Goal: Transaction & Acquisition: Purchase product/service

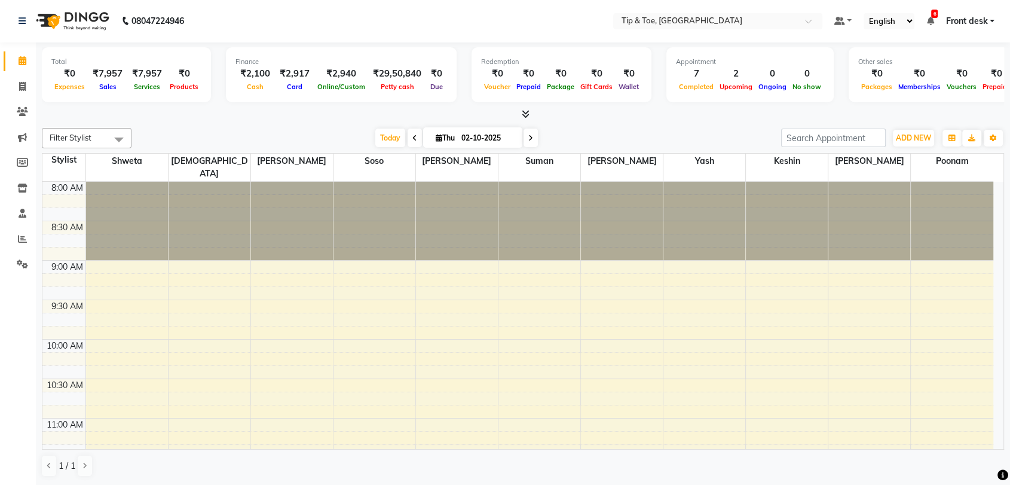
scroll to position [739, 0]
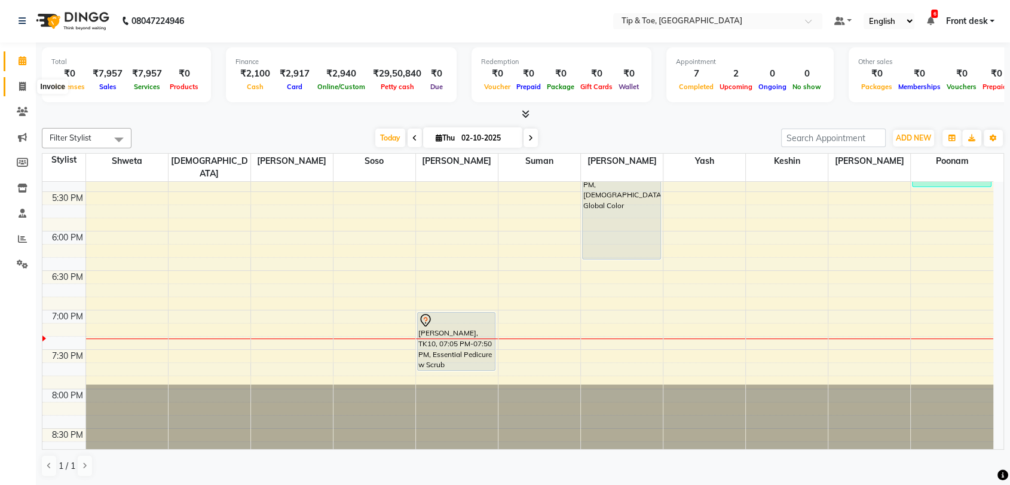
click at [20, 87] on icon at bounding box center [22, 86] width 7 height 9
select select "5942"
select select "service"
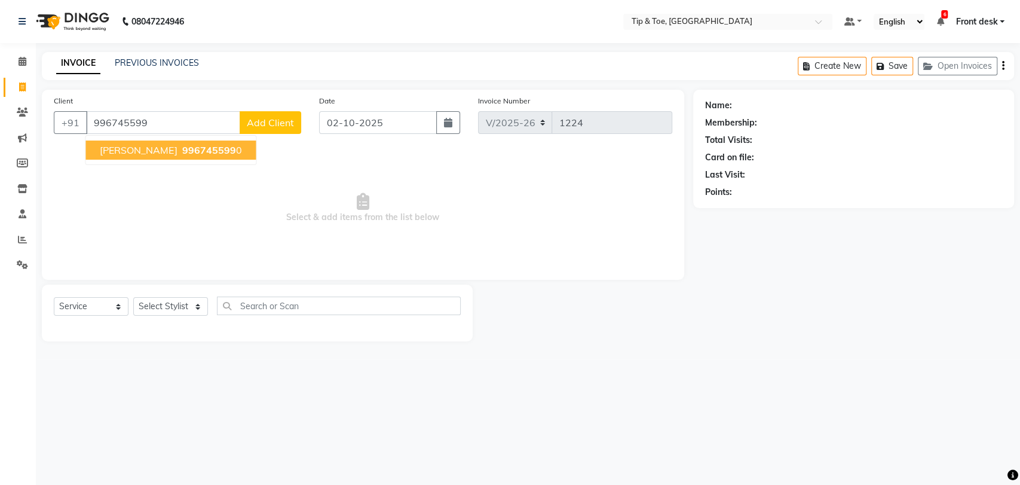
click at [120, 154] on span "[PERSON_NAME]" at bounding box center [138, 150] width 77 height 12
type input "9967455990"
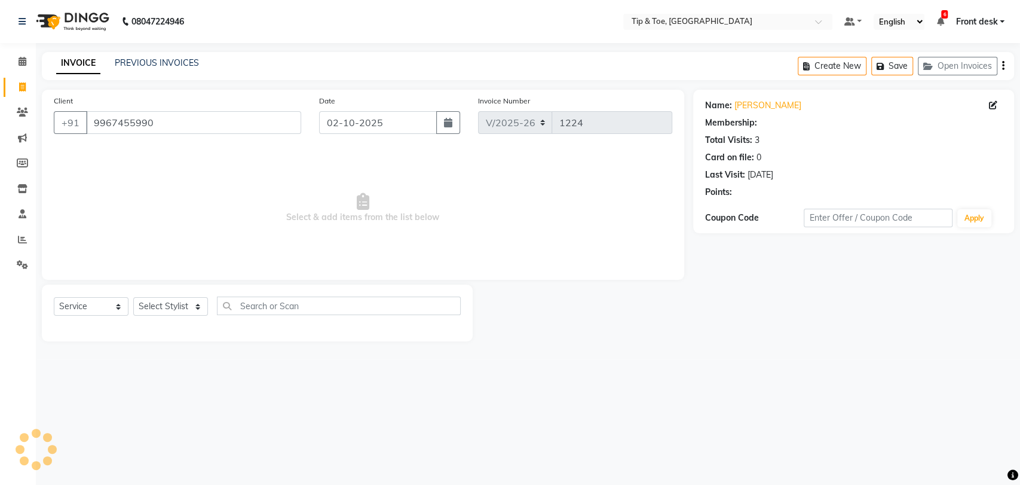
select select "1: Object"
click at [197, 102] on div "Client +91 9967455990" at bounding box center [177, 118] width 265 height 49
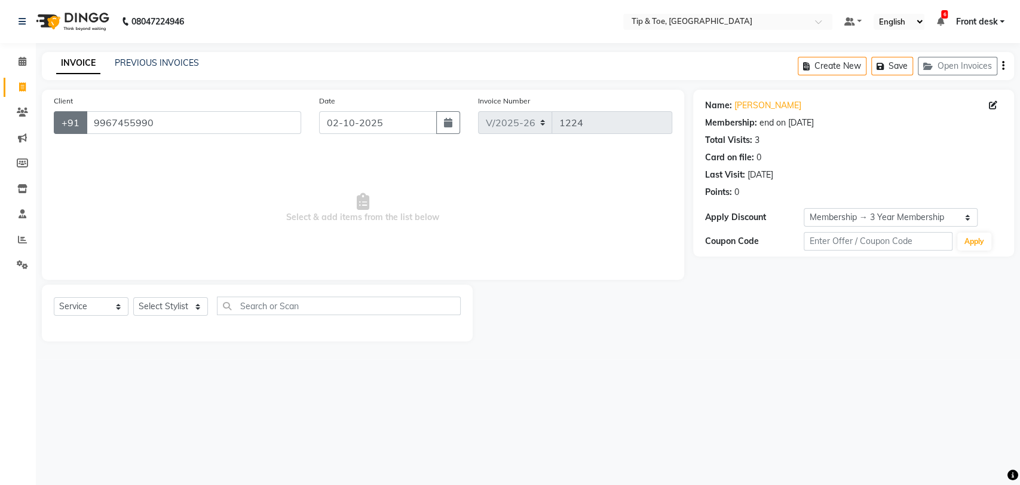
click at [81, 112] on button "+91" at bounding box center [70, 122] width 33 height 23
click at [114, 121] on input "9967455990" at bounding box center [193, 122] width 215 height 23
click at [17, 116] on icon at bounding box center [22, 112] width 11 height 9
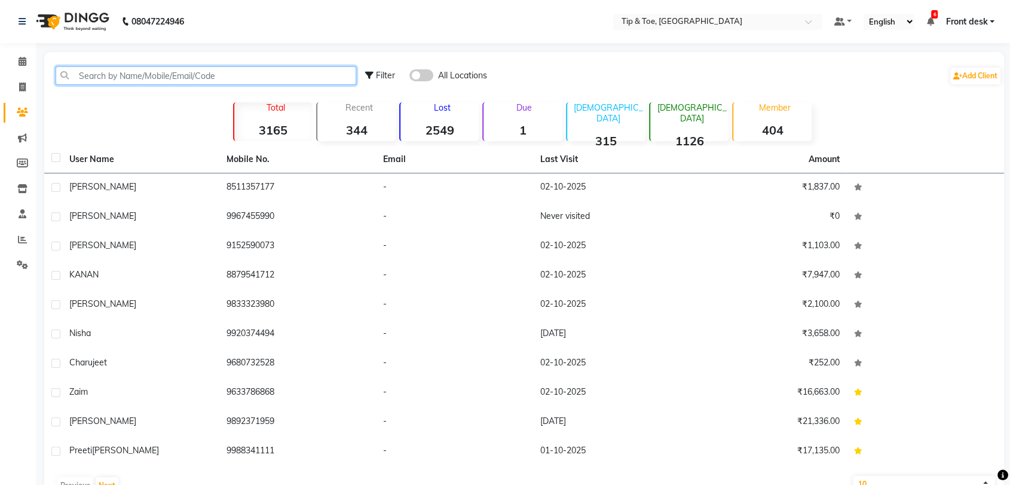
click at [143, 78] on input "text" at bounding box center [206, 75] width 301 height 19
click at [144, 78] on input "text" at bounding box center [206, 75] width 301 height 19
paste input "9967455990"
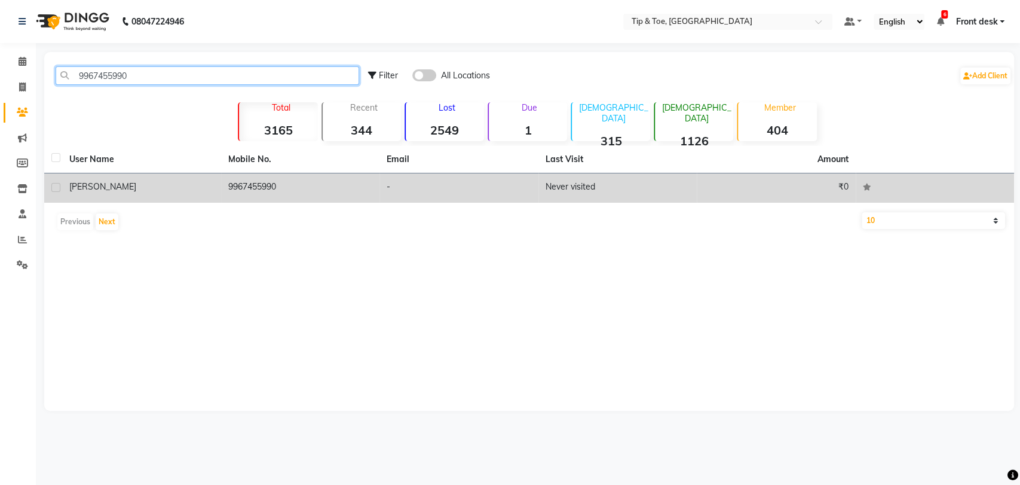
type input "9967455990"
click at [119, 190] on div "[PERSON_NAME]" at bounding box center [141, 186] width 145 height 13
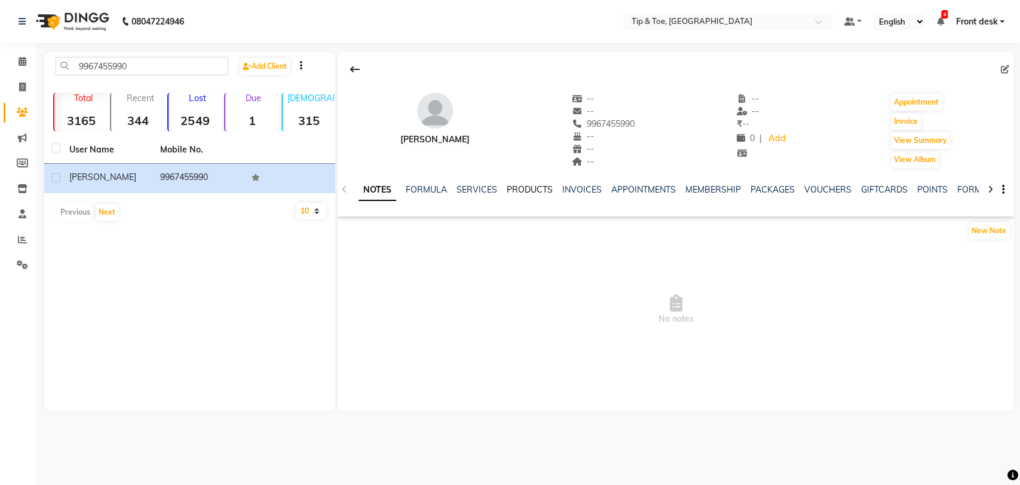
click at [536, 190] on link "PRODUCTS" at bounding box center [530, 189] width 46 height 11
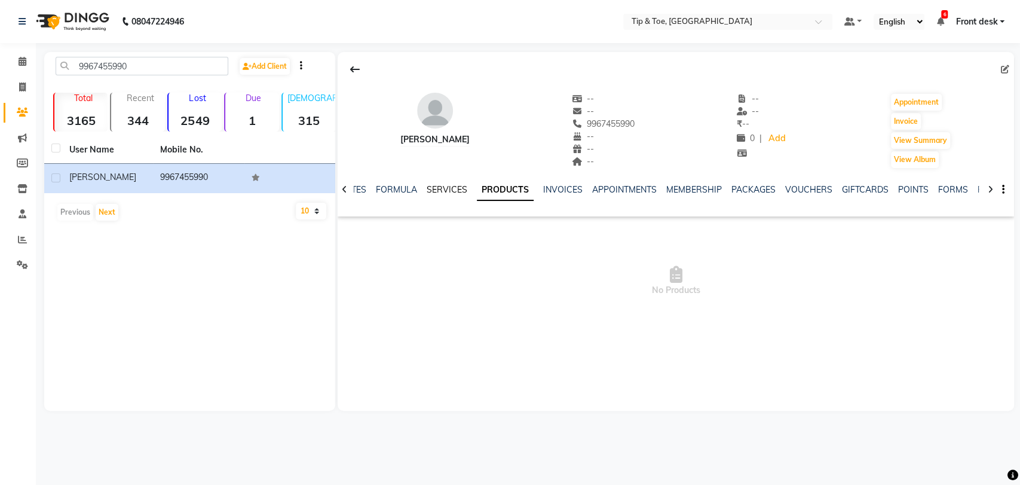
click at [435, 186] on link "SERVICES" at bounding box center [447, 189] width 41 height 11
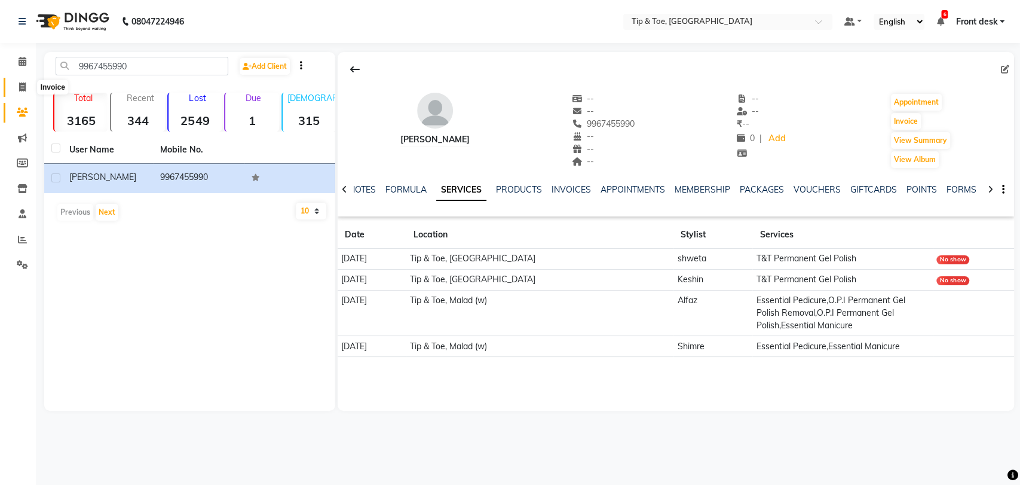
drag, startPoint x: 0, startPoint y: 0, endPoint x: 22, endPoint y: 82, distance: 84.6
click at [22, 82] on span at bounding box center [22, 88] width 21 height 14
select select "5942"
select select "service"
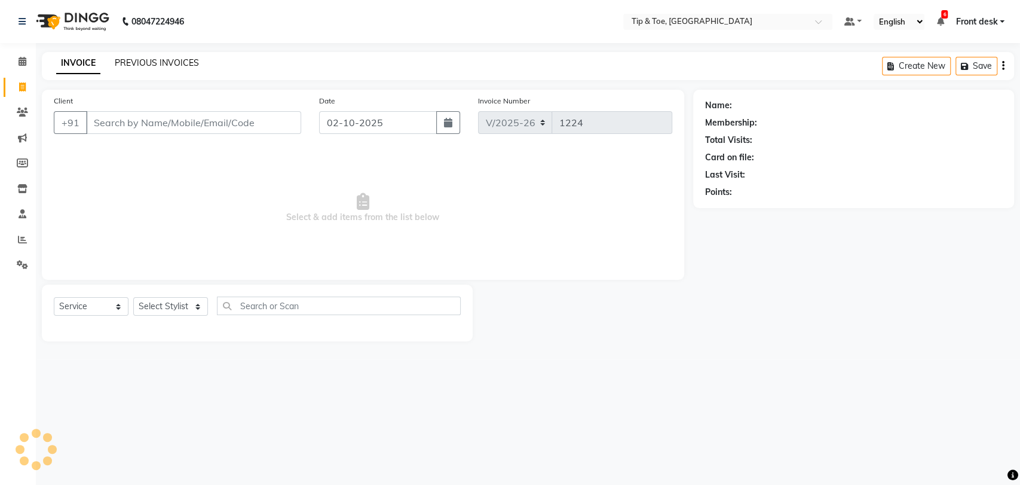
click at [151, 63] on link "PREVIOUS INVOICES" at bounding box center [157, 62] width 84 height 11
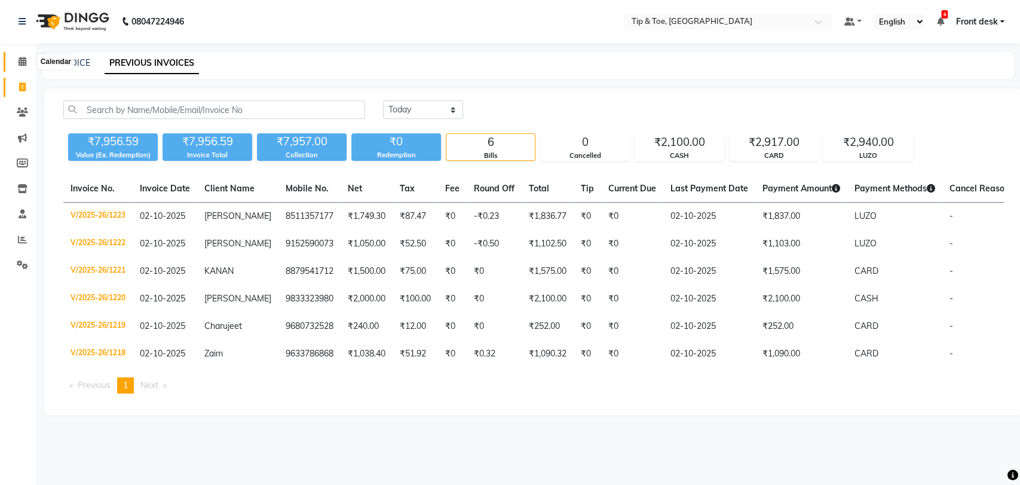
click at [14, 66] on span at bounding box center [22, 62] width 21 height 14
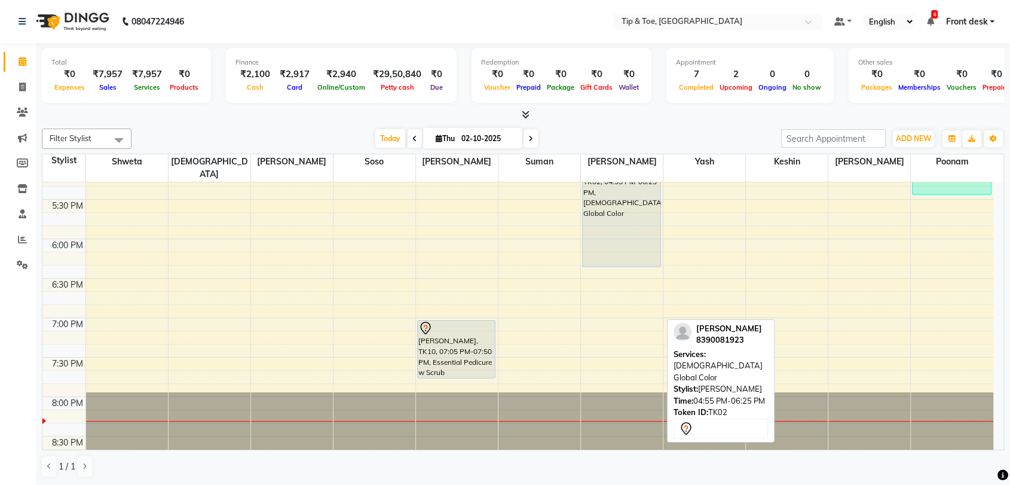
scroll to position [739, 0]
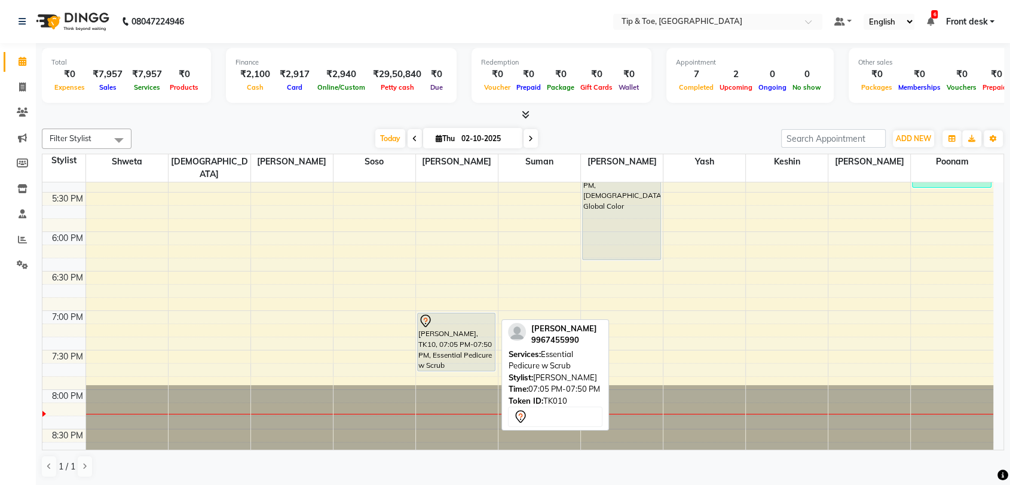
click at [471, 333] on div "[PERSON_NAME], TK10, 07:05 PM-07:50 PM, Essential Pedicure w Scrub" at bounding box center [457, 341] width 78 height 57
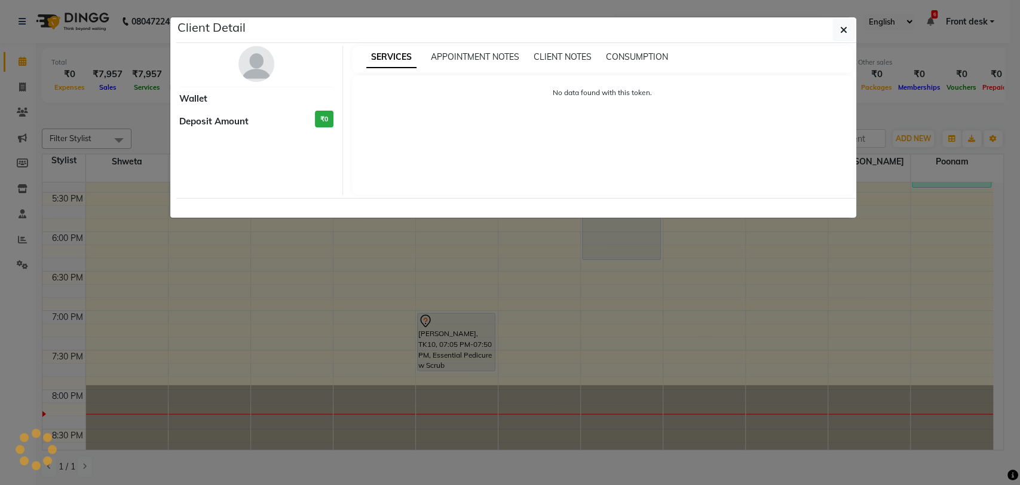
select select "7"
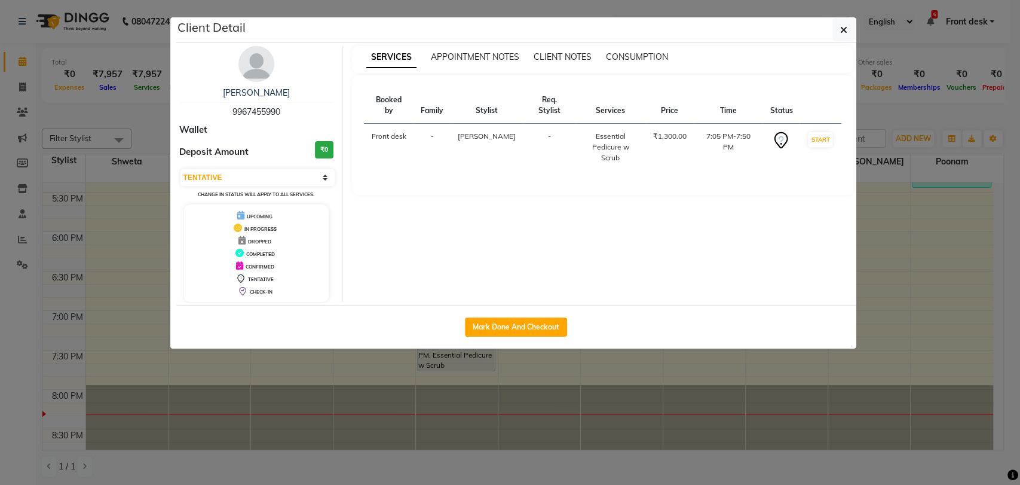
click at [528, 316] on div "Mark Done And Checkout" at bounding box center [516, 327] width 680 height 44
click at [506, 328] on button "Mark Done And Checkout" at bounding box center [516, 326] width 102 height 19
select select "service"
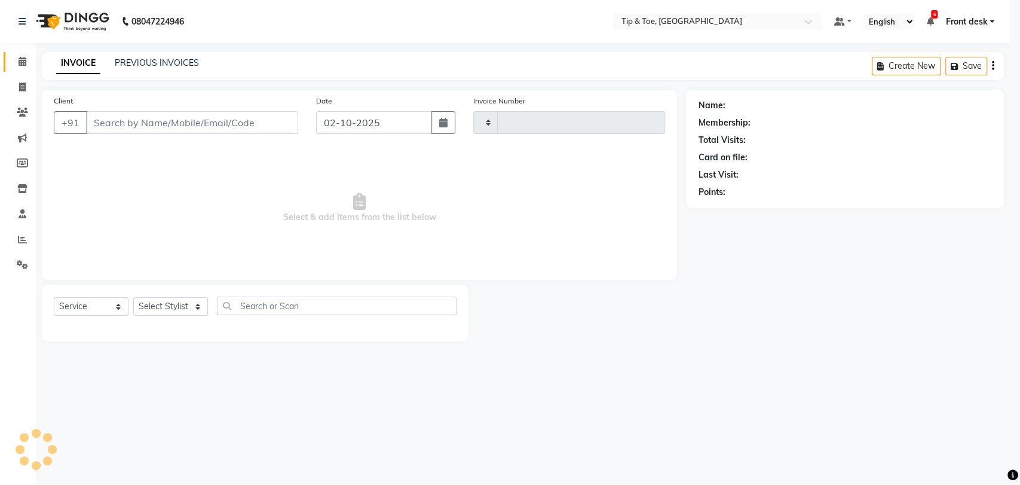
type input "1224"
select select "5942"
type input "9967455990"
select select "83790"
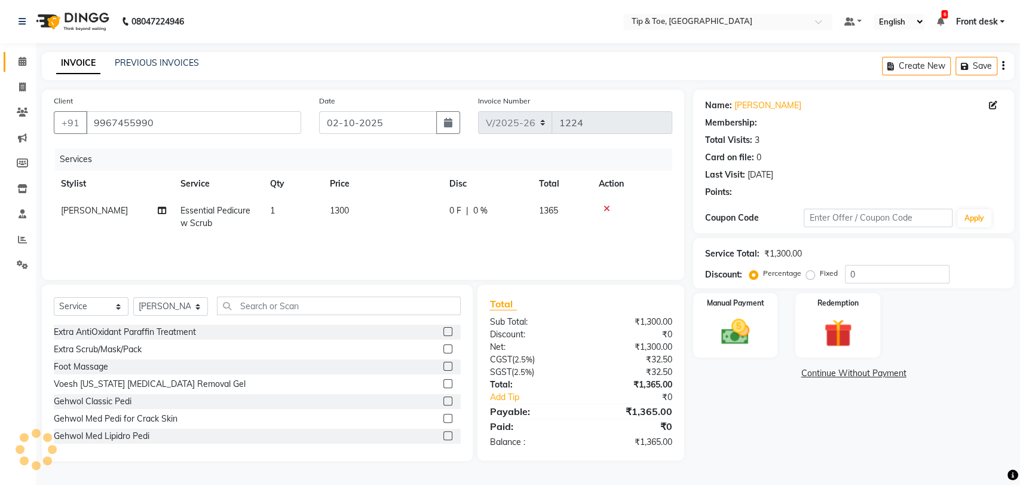
select select "1: Object"
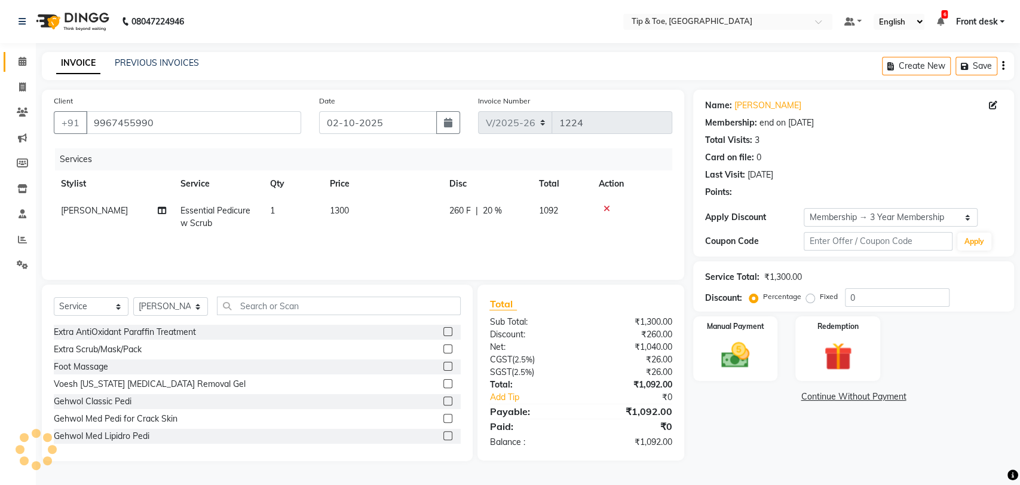
type input "20"
click at [72, 208] on span "[PERSON_NAME]" at bounding box center [94, 210] width 67 height 11
select select "83790"
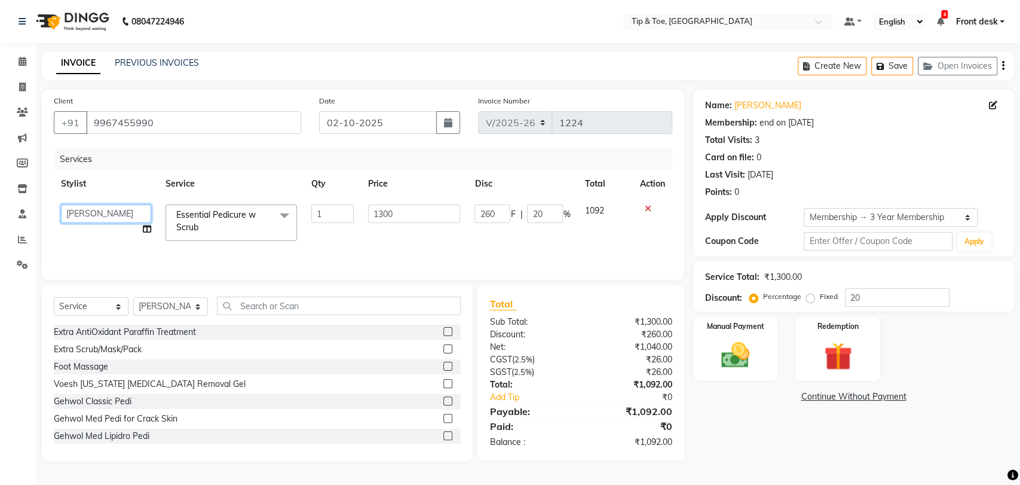
click at [72, 213] on select "[PERSON_NAME] Front desk [PERSON_NAME] [PERSON_NAME] poonam [PERSON_NAME] shwet…" at bounding box center [106, 213] width 90 height 19
select select "92858"
click at [142, 248] on div "Services Stylist Service Qty Price Disc Total Action [PERSON_NAME] Front desk […" at bounding box center [363, 208] width 618 height 120
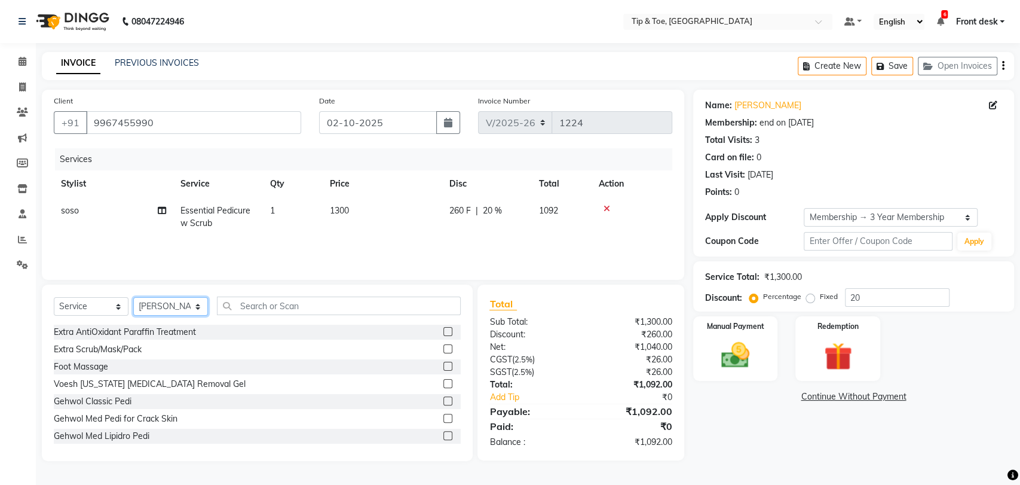
click at [156, 307] on select "Select Stylist [PERSON_NAME] Front desk [PERSON_NAME] [PERSON_NAME] poonam [PER…" at bounding box center [170, 306] width 75 height 19
select select "92075"
click at [133, 297] on select "Select Stylist [PERSON_NAME] Front desk [PERSON_NAME] [PERSON_NAME] poonam [PER…" at bounding box center [170, 306] width 75 height 19
click at [247, 307] on input "text" at bounding box center [339, 305] width 244 height 19
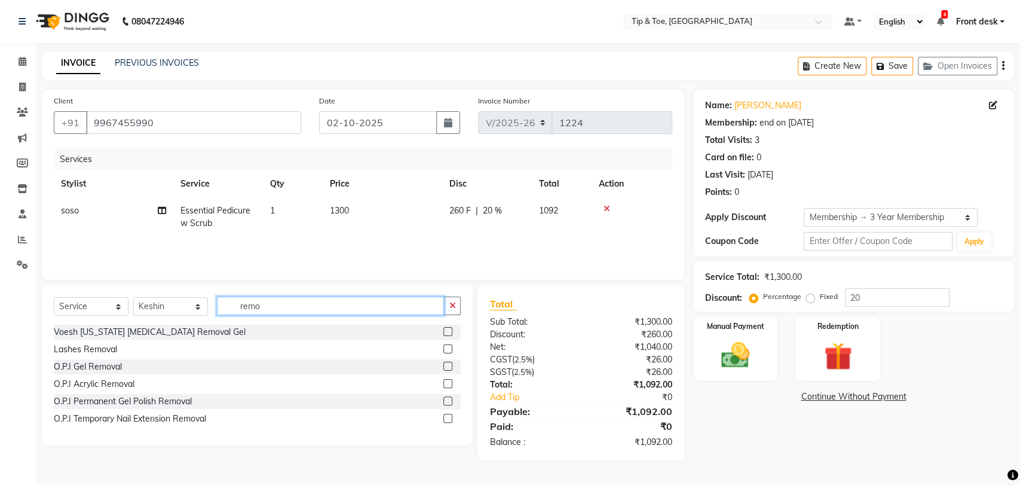
type input "remo"
click at [446, 399] on label at bounding box center [447, 400] width 9 height 9
click at [446, 399] on input "checkbox" at bounding box center [447, 401] width 8 height 8
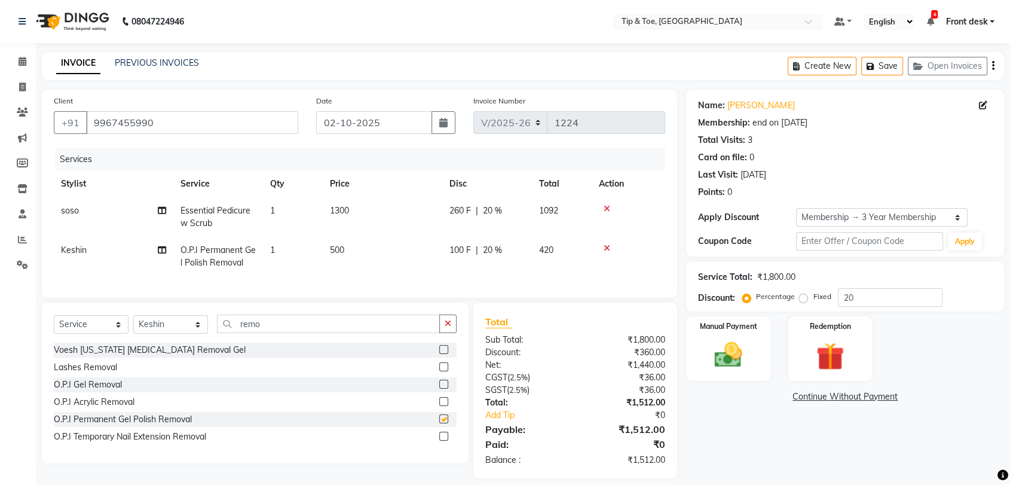
checkbox input "false"
click at [725, 348] on img at bounding box center [728, 354] width 47 height 33
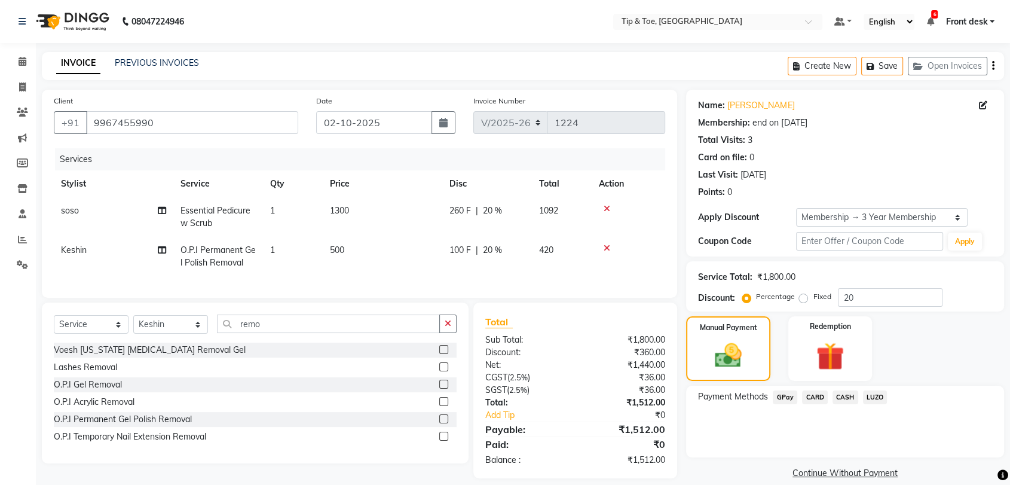
click at [843, 396] on span "CASH" at bounding box center [845, 397] width 26 height 14
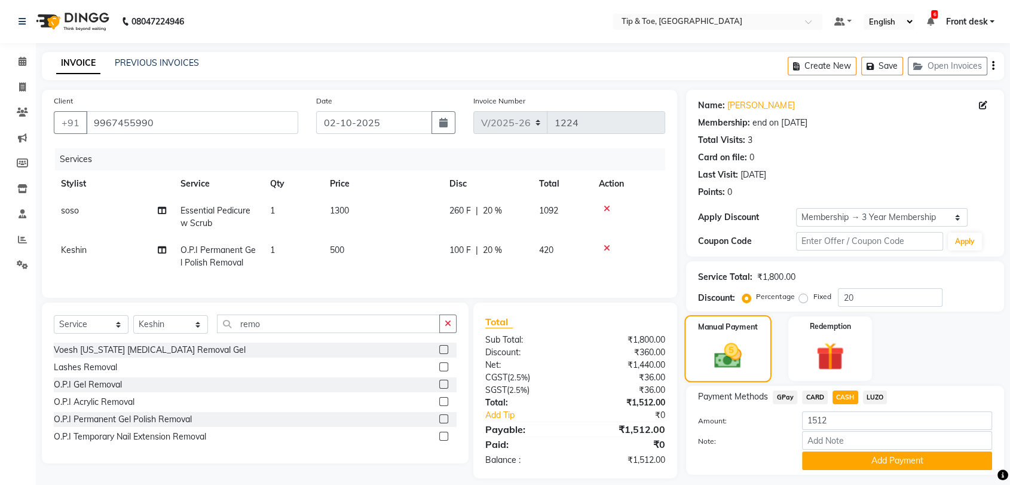
scroll to position [32, 0]
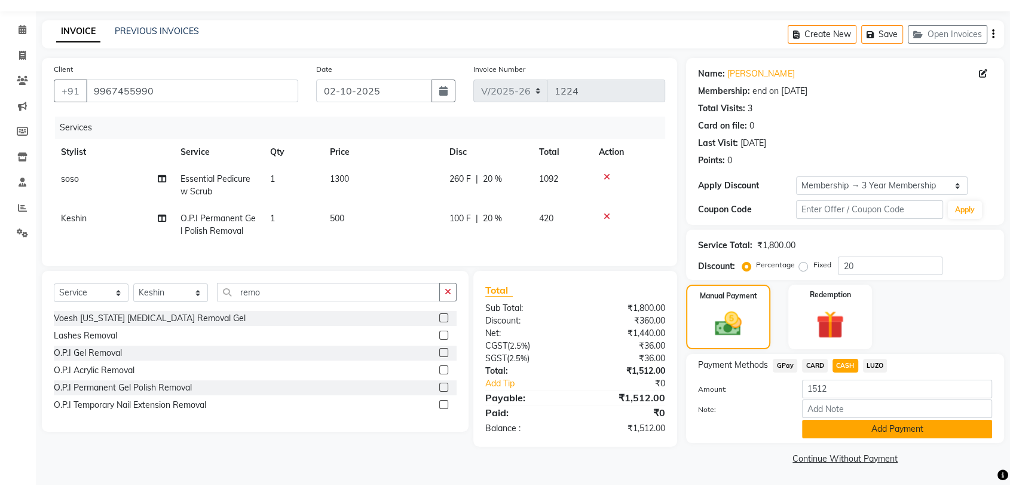
click at [841, 433] on button "Add Payment" at bounding box center [897, 428] width 190 height 19
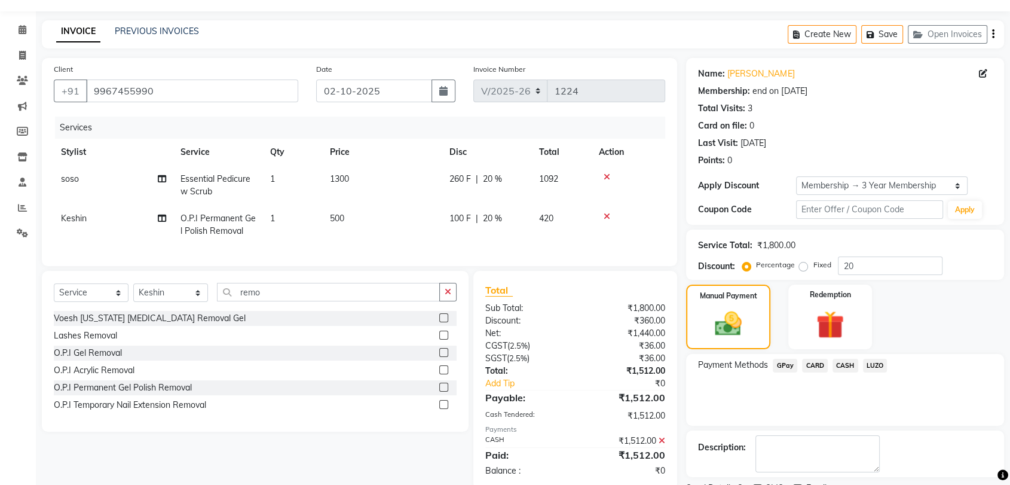
scroll to position [81, 0]
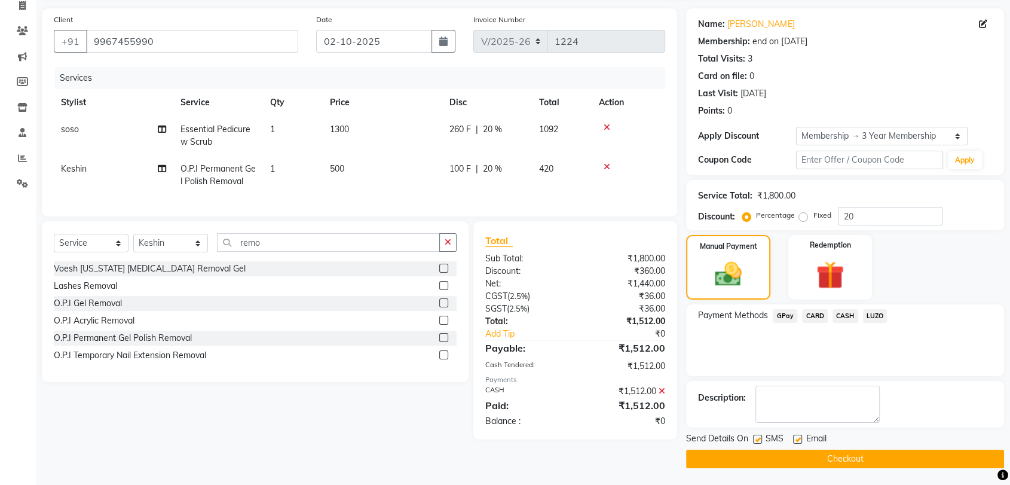
click at [760, 458] on button "Checkout" at bounding box center [845, 458] width 318 height 19
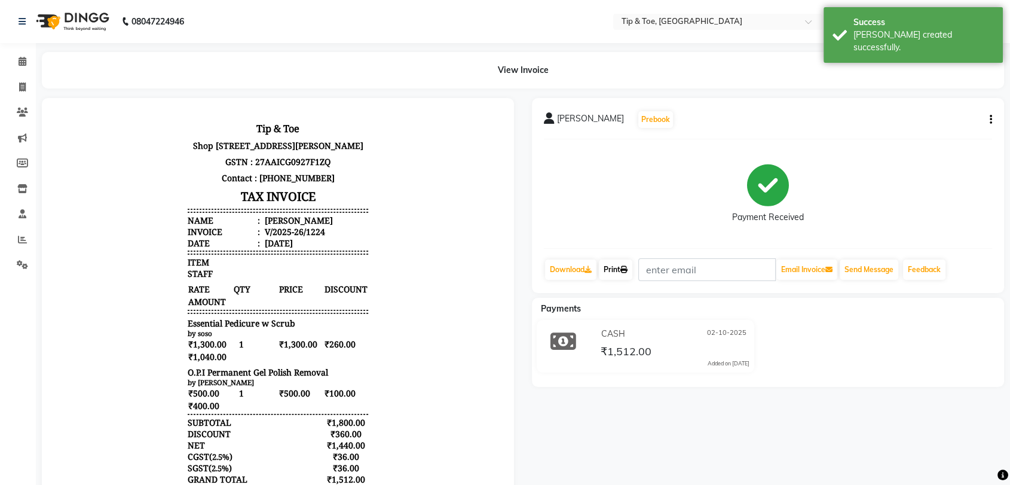
click at [621, 278] on link "Print" at bounding box center [615, 269] width 33 height 20
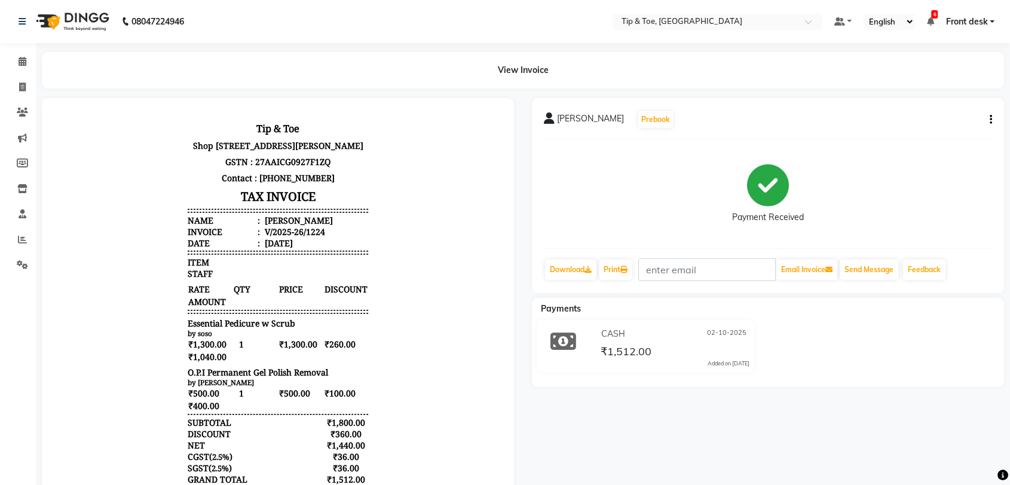
click at [265, 329] on span "Essential Pedicure w Scrub" at bounding box center [242, 322] width 108 height 11
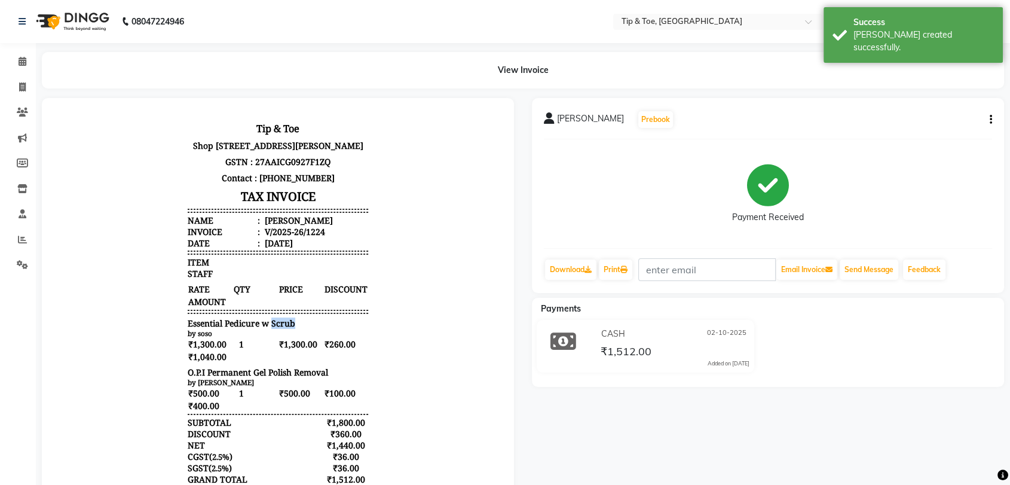
click at [265, 329] on span "Essential Pedicure w Scrub" at bounding box center [242, 322] width 108 height 11
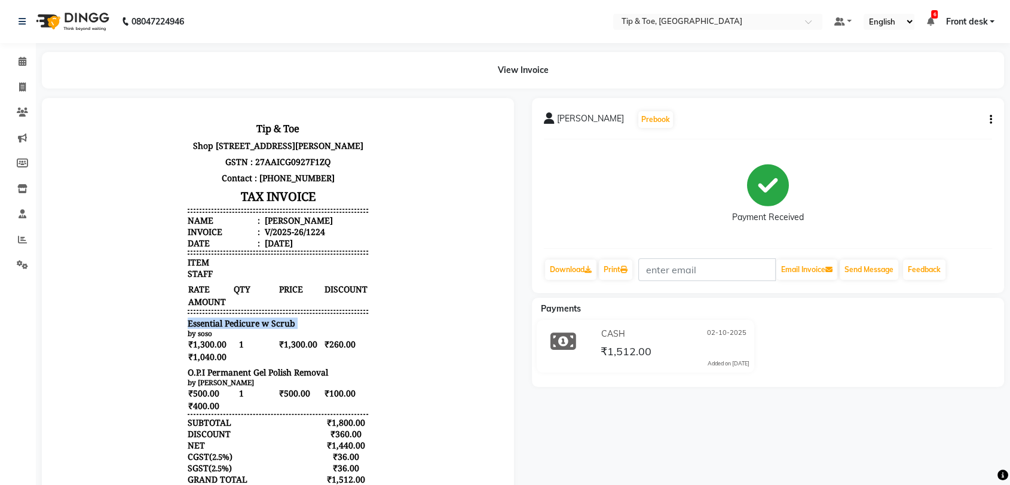
click at [265, 329] on span "Essential Pedicure w Scrub" at bounding box center [242, 322] width 108 height 11
copy div "Essential Pedicure w Scrub"
click at [216, 378] on span "O.P.I Permanent Gel Polish Removal" at bounding box center [258, 371] width 140 height 11
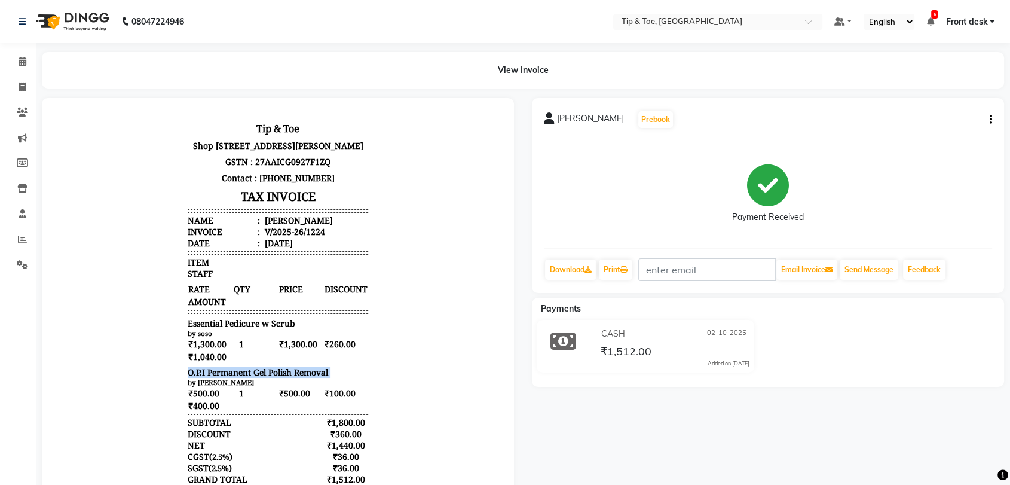
copy div "O.P.I Permanent Gel Polish Removal"
click at [23, 231] on link "Reports" at bounding box center [18, 240] width 29 height 20
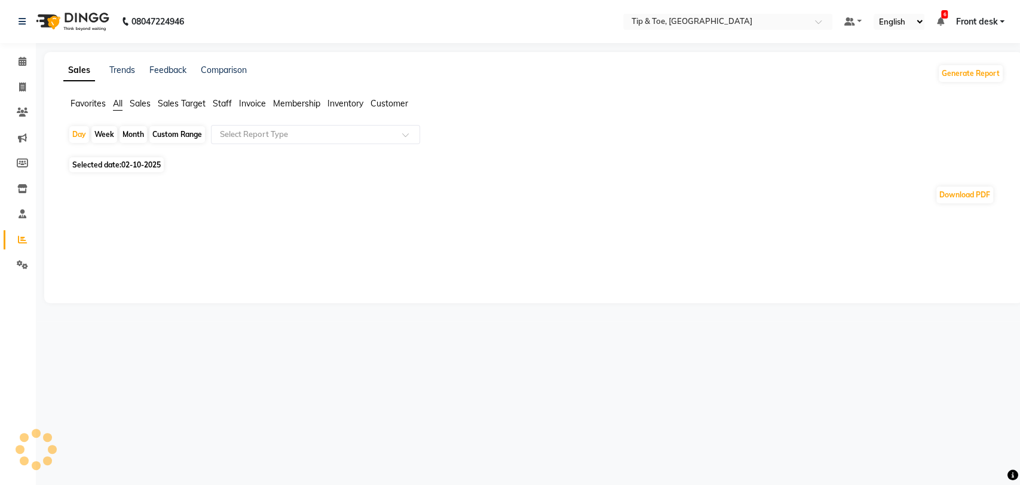
click at [140, 105] on span "Sales" at bounding box center [140, 103] width 21 height 11
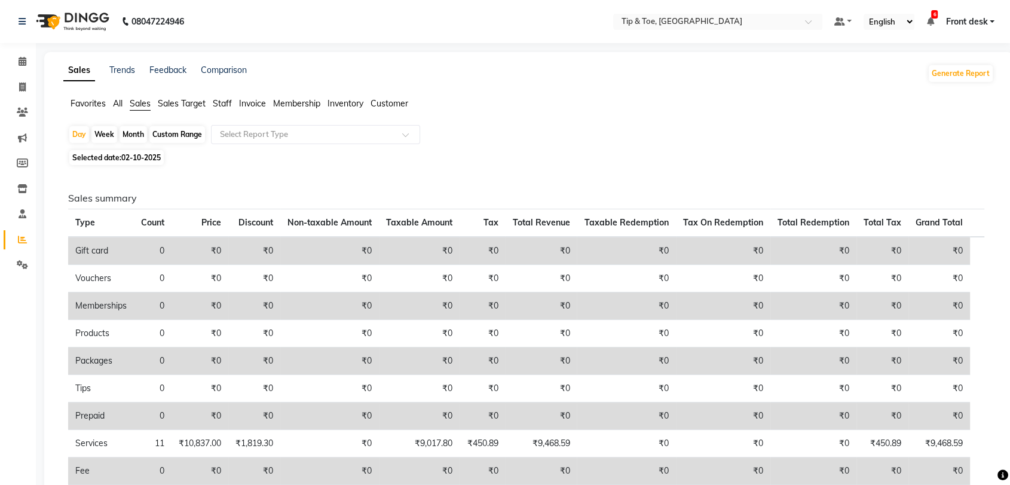
click at [231, 102] on span "Staff" at bounding box center [222, 103] width 19 height 11
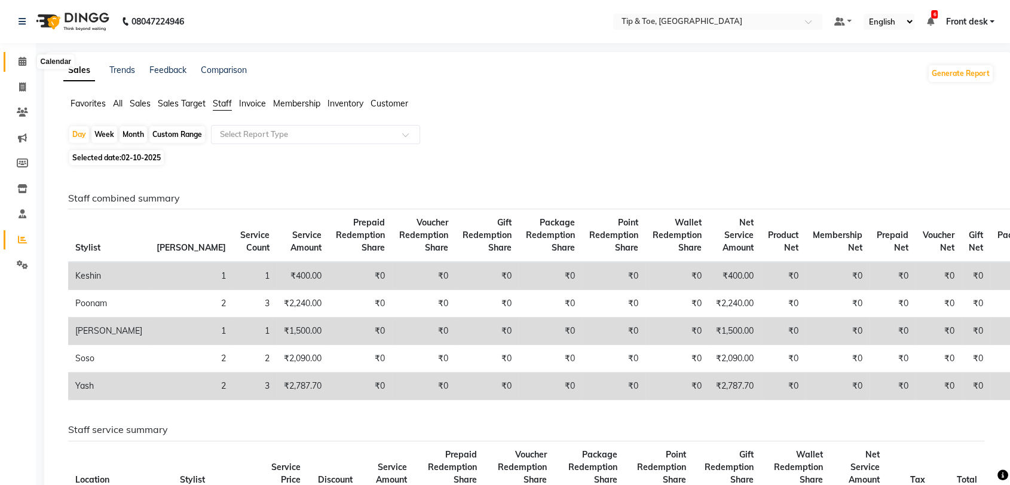
drag, startPoint x: 23, startPoint y: 62, endPoint x: 29, endPoint y: 68, distance: 8.9
click at [23, 62] on icon at bounding box center [23, 61] width 8 height 9
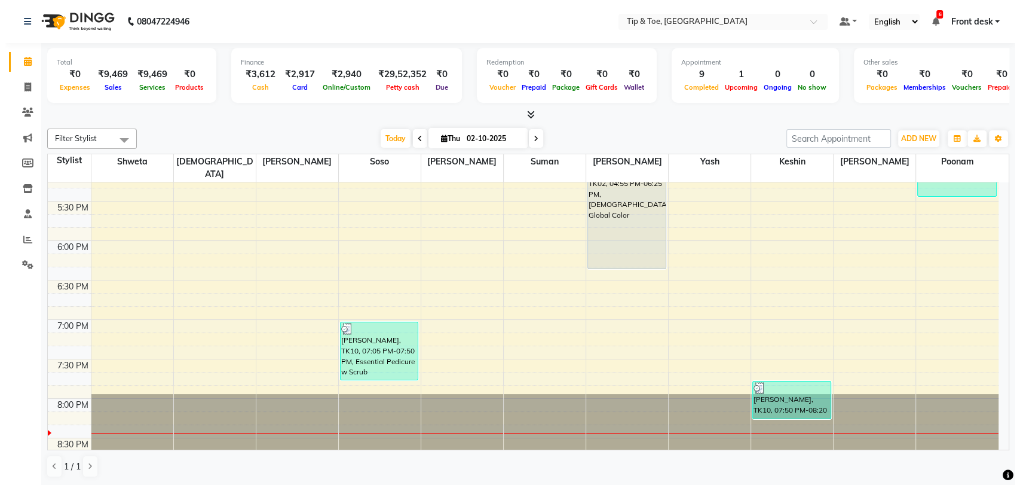
scroll to position [531, 0]
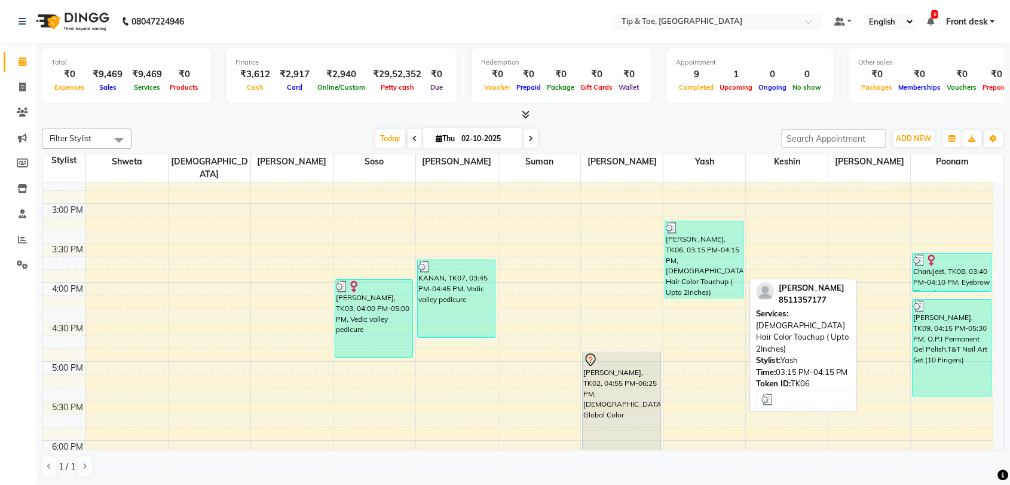
click at [690, 252] on div "[PERSON_NAME], TK06, 03:15 PM-04:15 PM, [DEMOGRAPHIC_DATA] Hair Color Touchup (…" at bounding box center [704, 259] width 78 height 76
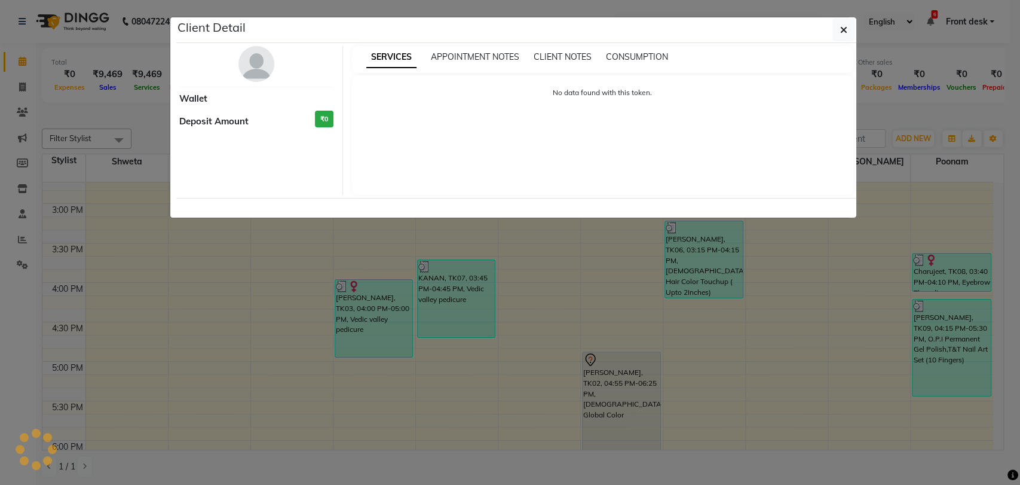
select select "3"
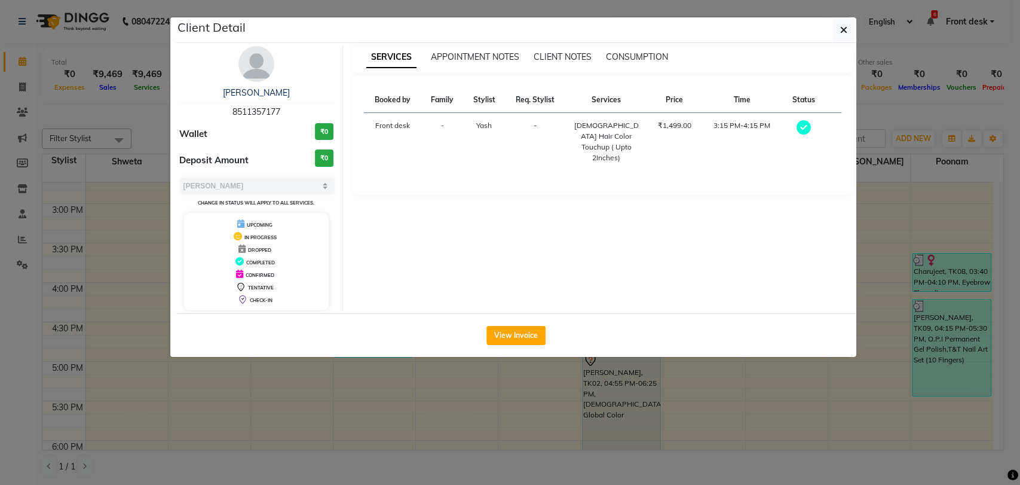
click at [580, 122] on div "[DEMOGRAPHIC_DATA] Hair Color Touchup ( Upto 2Inches)" at bounding box center [606, 141] width 68 height 43
click at [581, 122] on div "[DEMOGRAPHIC_DATA] Hair Color Touchup ( Upto 2Inches)" at bounding box center [606, 141] width 68 height 43
copy div "[DEMOGRAPHIC_DATA] Hair Color Touchup ( Upto 2Inches)"
click at [624, 218] on div "SERVICES APPOINTMENT NOTES CLIENT NOTES CONSUMPTION Booked by Family Stylist Re…" at bounding box center [602, 178] width 519 height 264
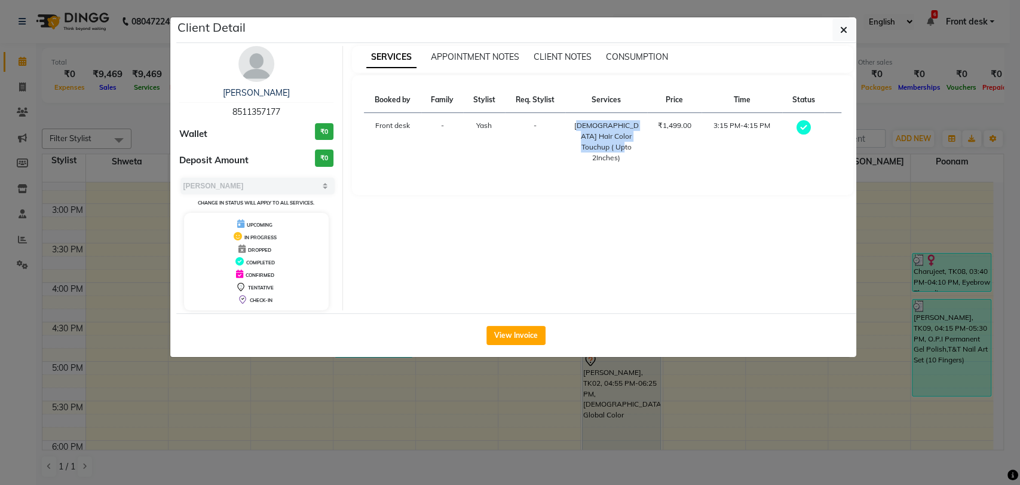
copy div "[DEMOGRAPHIC_DATA] Hair Color Touchup ( Upto 2Inches)"
click at [852, 34] on button "button" at bounding box center [843, 30] width 23 height 23
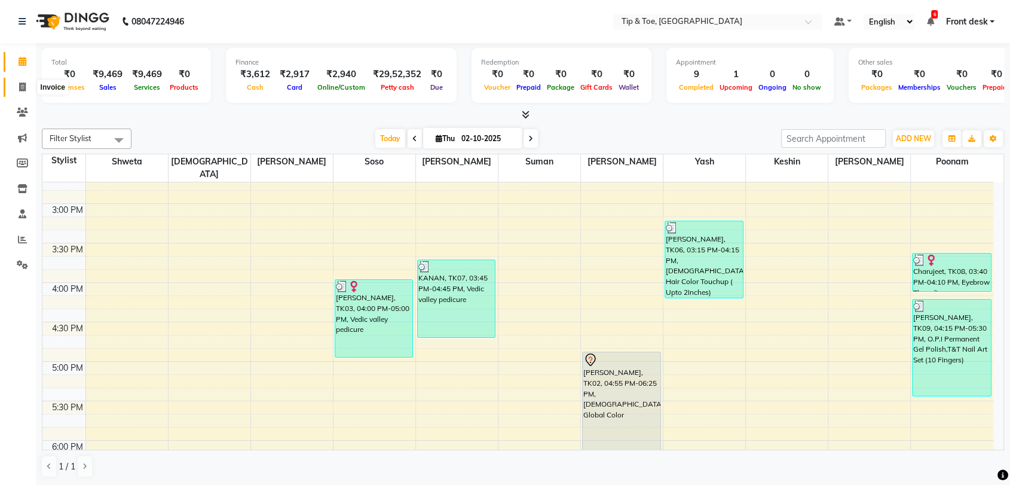
drag, startPoint x: 16, startPoint y: 88, endPoint x: 20, endPoint y: 76, distance: 12.9
click at [17, 88] on span at bounding box center [22, 88] width 21 height 14
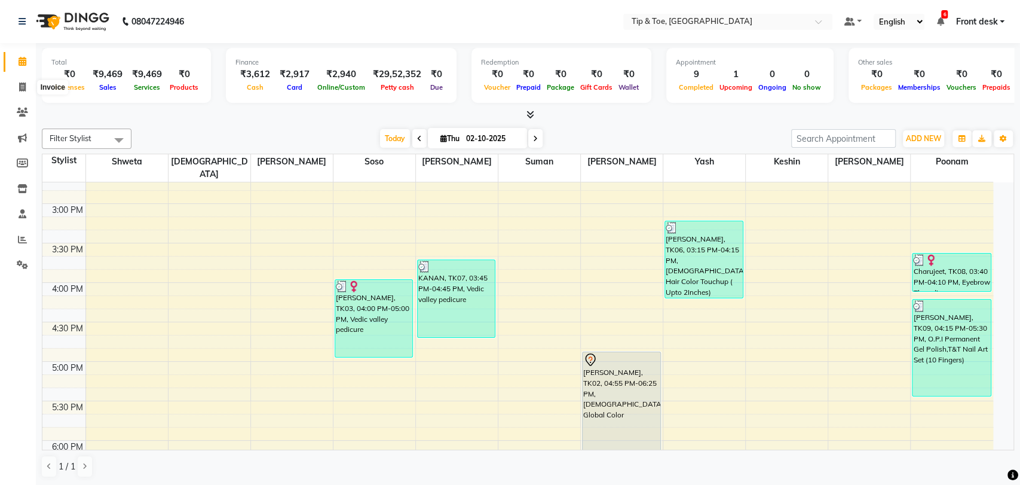
select select "service"
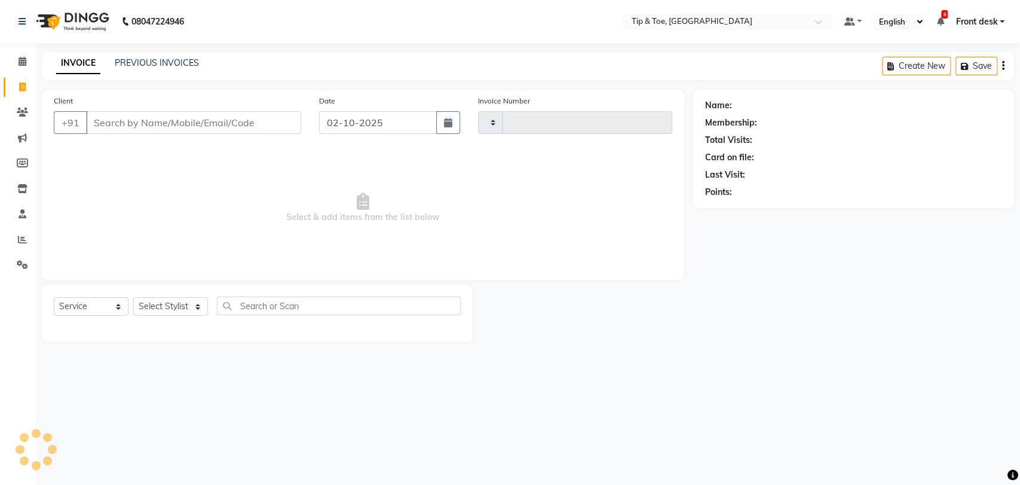
type input "1225"
click at [124, 53] on div "INVOICE PREVIOUS INVOICES Create New Save" at bounding box center [528, 66] width 972 height 28
select select "5942"
click at [128, 63] on link "PREVIOUS INVOICES" at bounding box center [157, 62] width 84 height 11
select select "service"
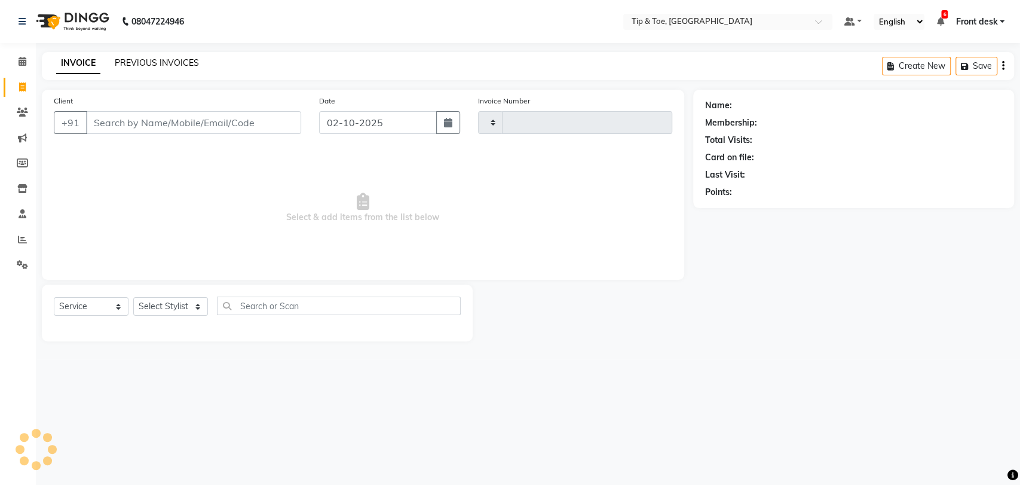
type input "1225"
select select "5942"
click at [153, 57] on link "PREVIOUS INVOICES" at bounding box center [157, 62] width 84 height 11
